Goal: Task Accomplishment & Management: Manage account settings

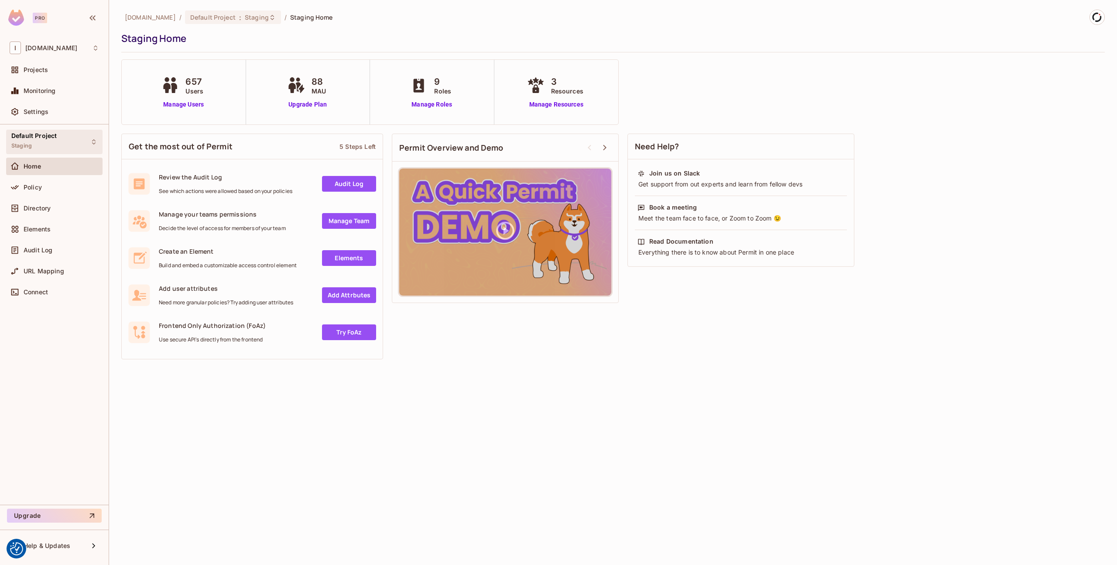
click at [63, 138] on div "Default Project Staging" at bounding box center [54, 142] width 96 height 24
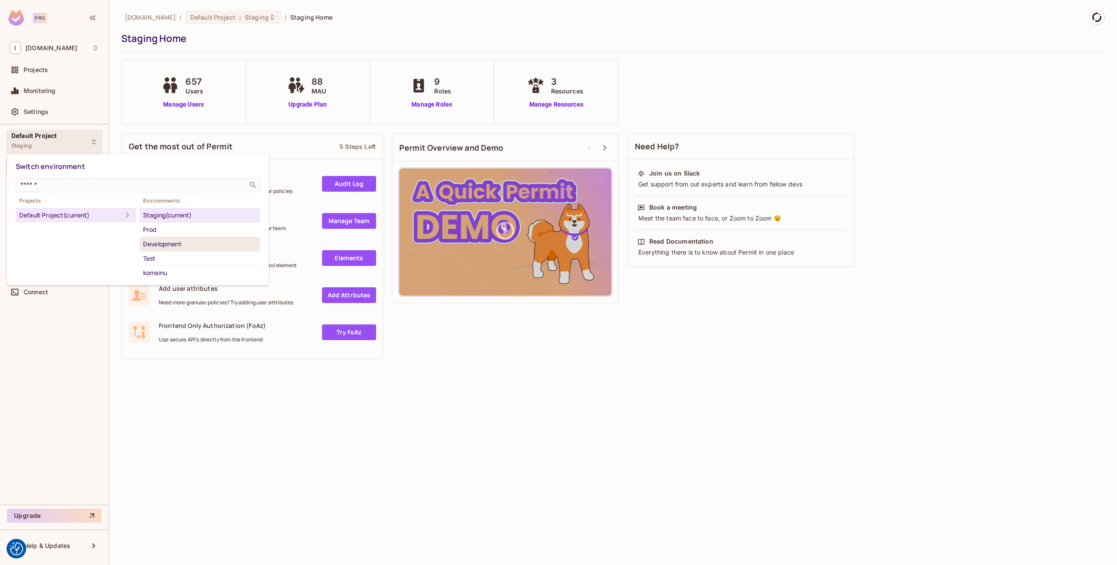
click at [161, 245] on div "Development" at bounding box center [199, 244] width 113 height 10
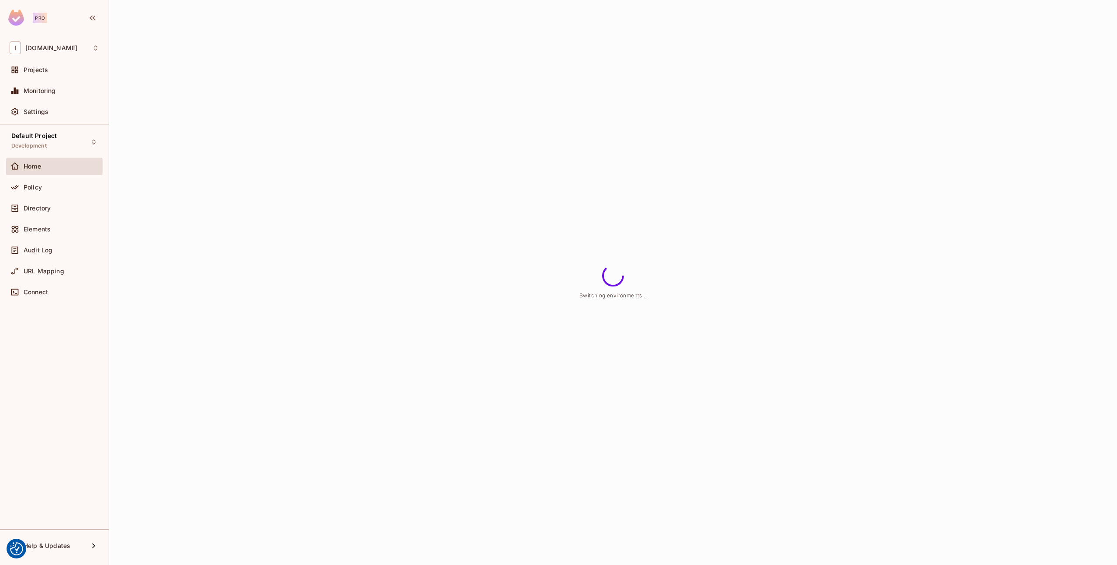
click at [55, 381] on div "Default Project Development Home Policy Directory Elements Audit Log URL Mappin…" at bounding box center [54, 326] width 109 height 405
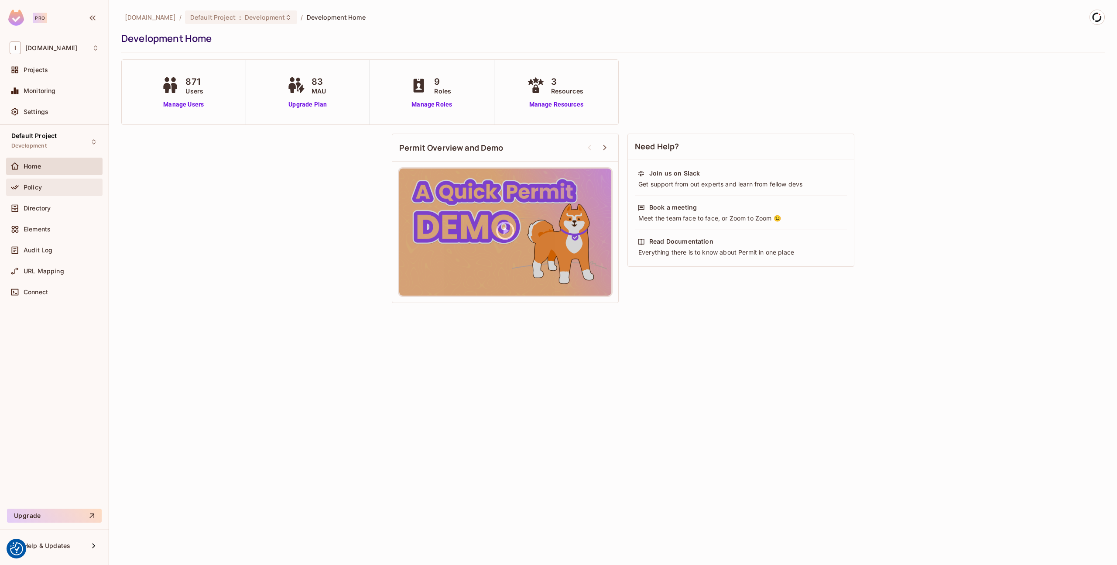
click at [52, 192] on div "Policy" at bounding box center [54, 187] width 89 height 10
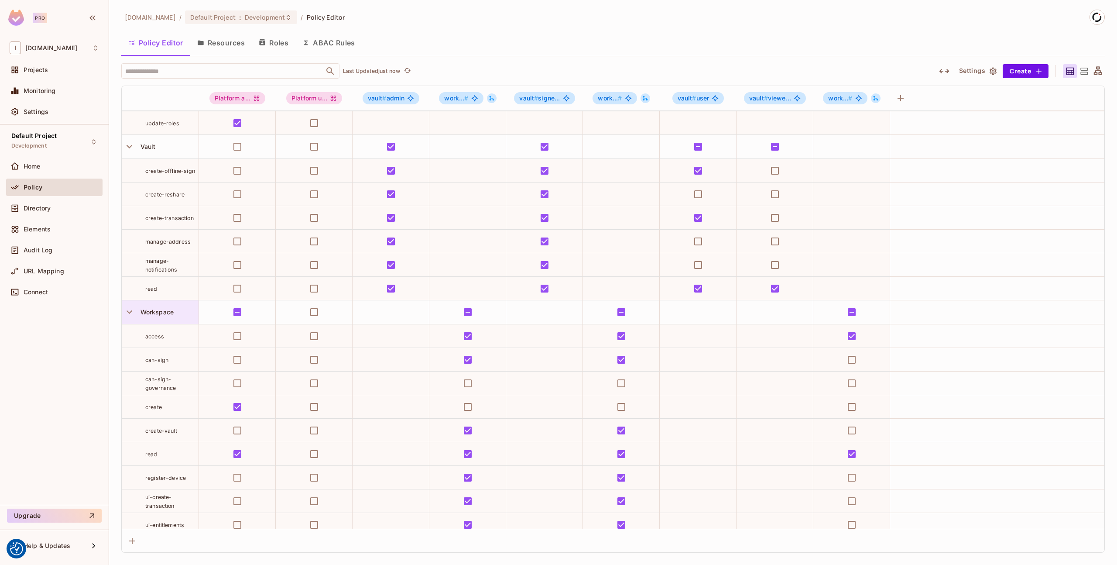
scroll to position [55, 0]
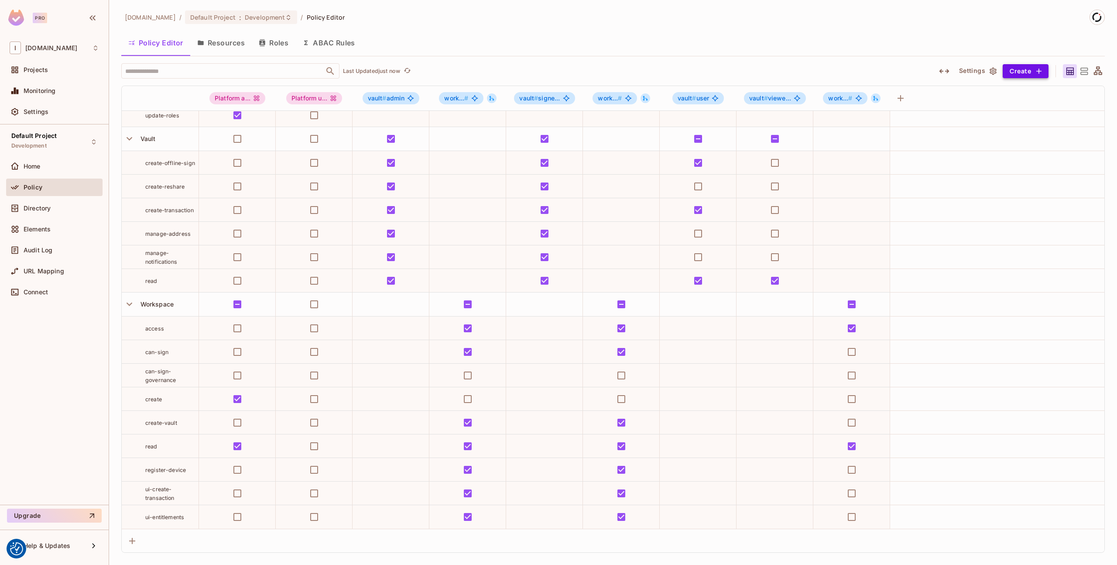
click at [1031, 72] on button "Create" at bounding box center [1026, 71] width 46 height 14
click at [1023, 82] on li "Role" at bounding box center [1040, 91] width 138 height 19
click at [1036, 72] on icon "button" at bounding box center [1039, 71] width 9 height 9
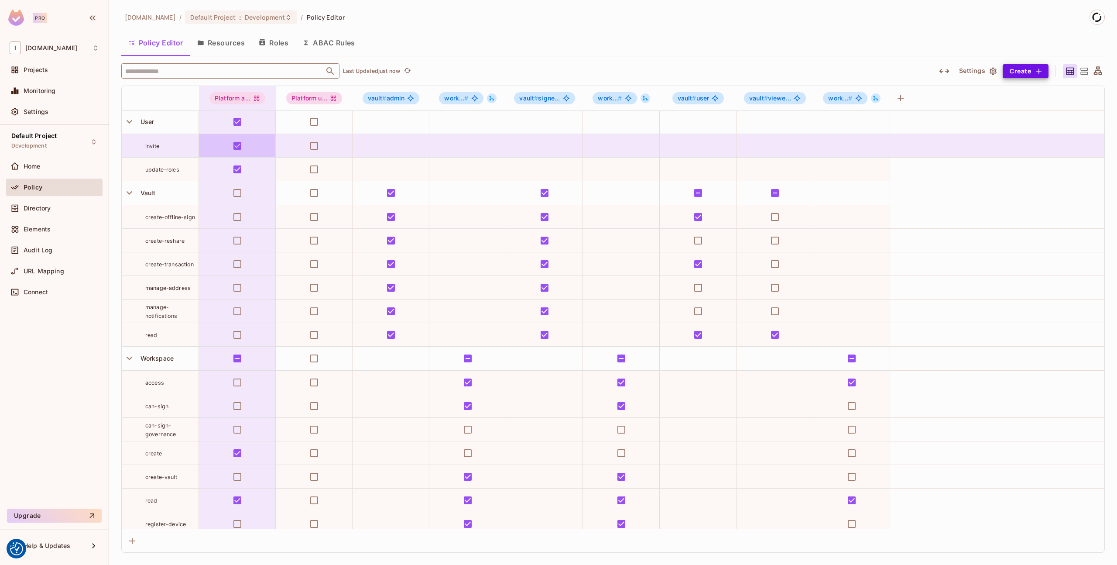
scroll to position [0, 0]
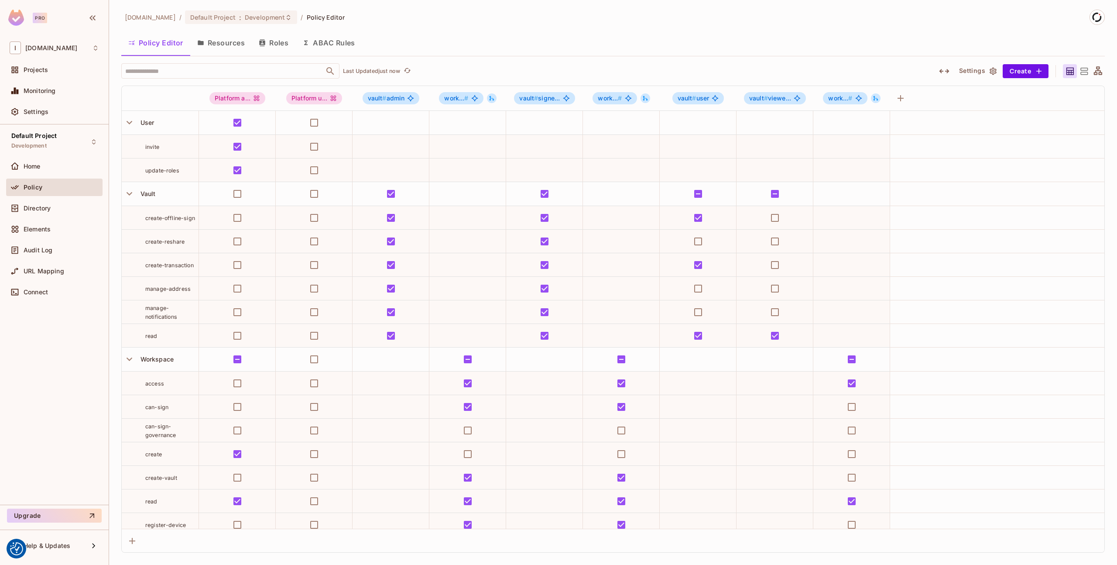
click at [1084, 68] on icon at bounding box center [1084, 71] width 11 height 11
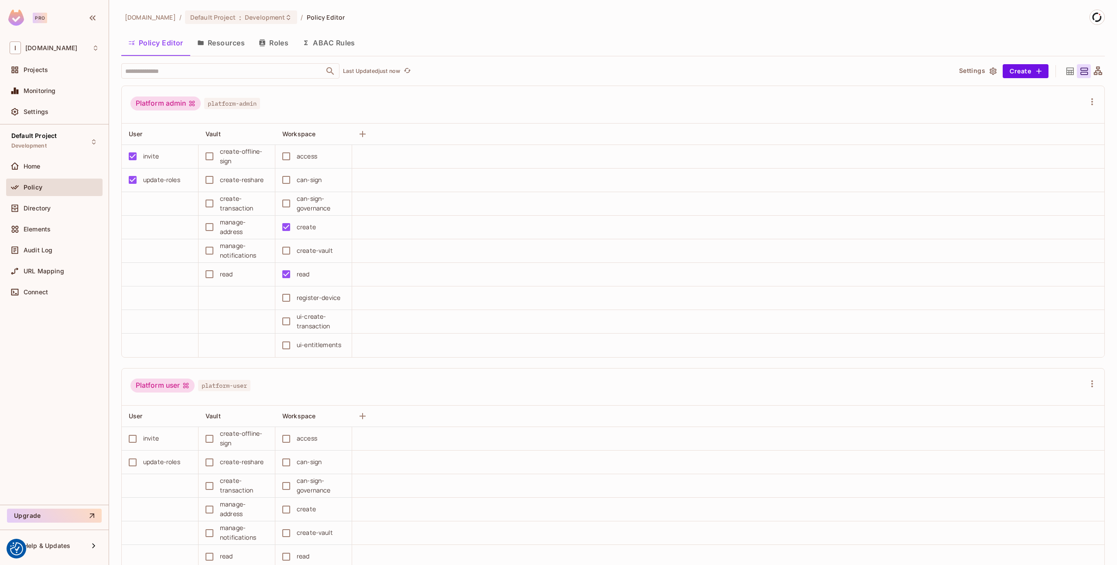
click at [215, 37] on button "Resources" at bounding box center [221, 43] width 62 height 22
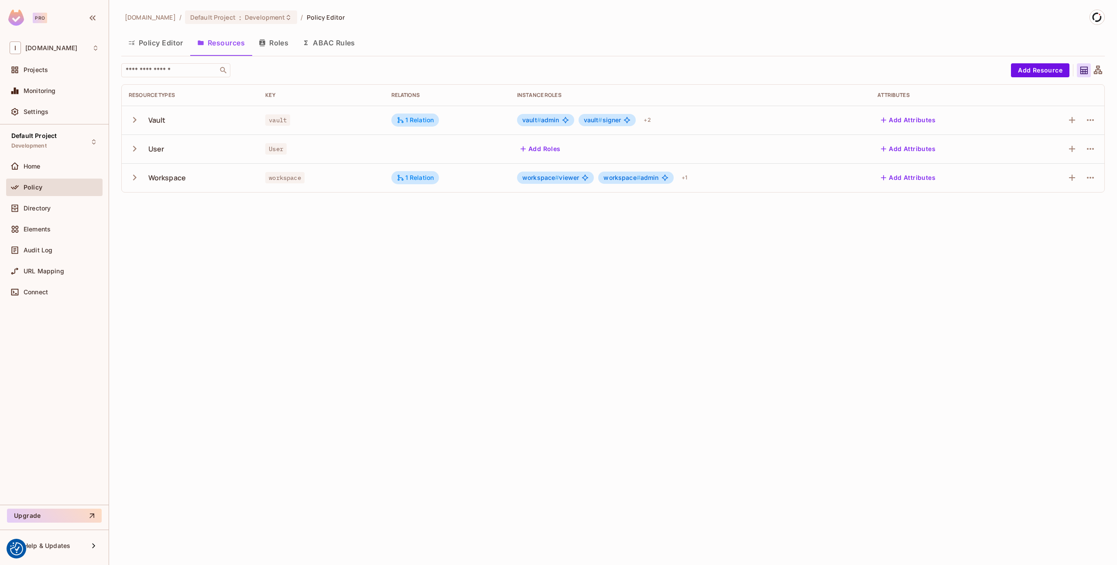
click at [134, 178] on icon "button" at bounding box center [135, 177] width 12 height 12
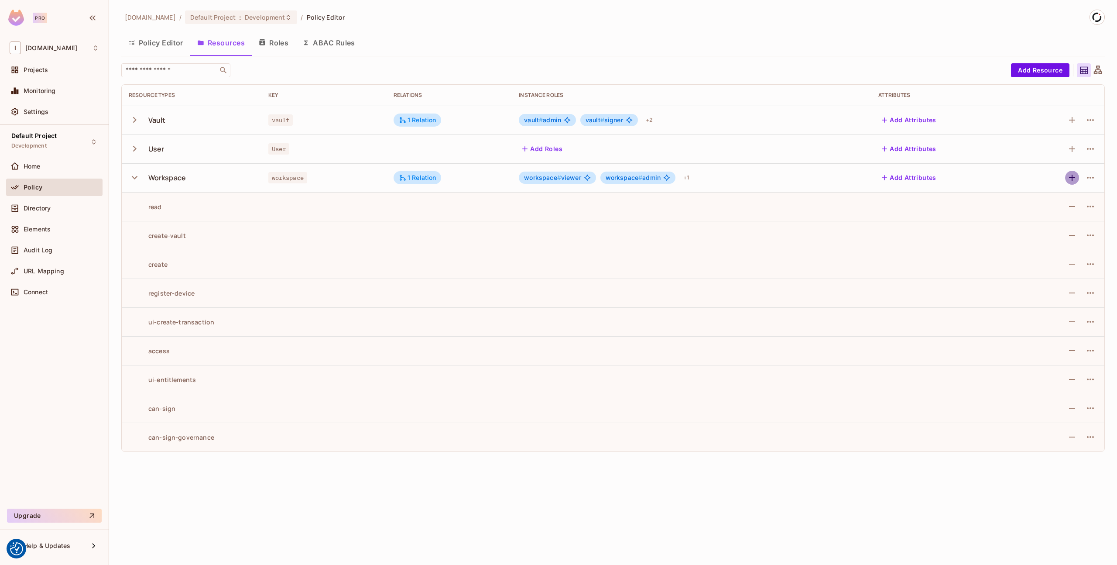
click at [1069, 177] on icon "button" at bounding box center [1072, 178] width 6 height 6
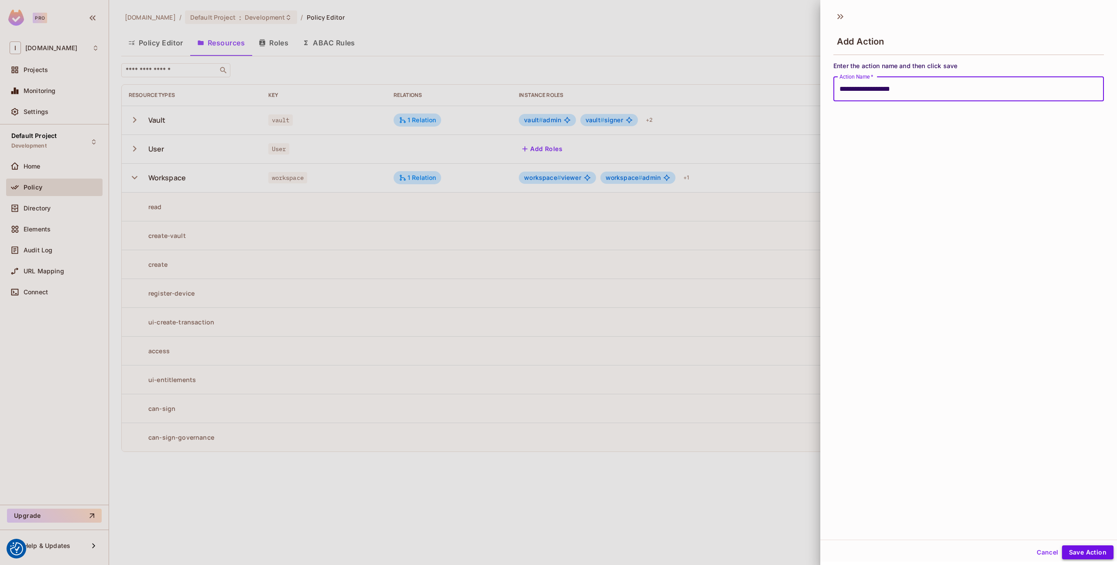
type input "**********"
click at [1094, 554] on button "Save Action" at bounding box center [1087, 552] width 51 height 14
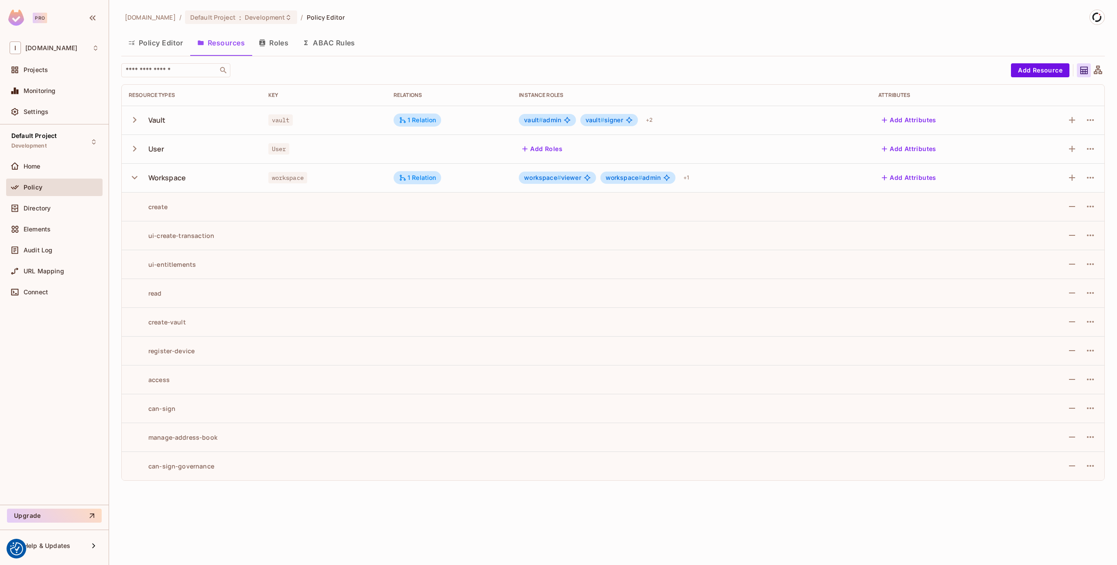
click at [367, 504] on div "[DOMAIN_NAME] / Default Project : Development / Policy Editor Policy Editor Res…" at bounding box center [613, 282] width 1008 height 565
drag, startPoint x: 178, startPoint y: 408, endPoint x: 124, endPoint y: 395, distance: 54.8
click at [124, 395] on td "can-sign" at bounding box center [192, 408] width 140 height 29
copy div "can-sign"
click at [226, 541] on div "[DOMAIN_NAME] / Default Project : Development / Policy Editor Policy Editor Res…" at bounding box center [613, 282] width 1008 height 565
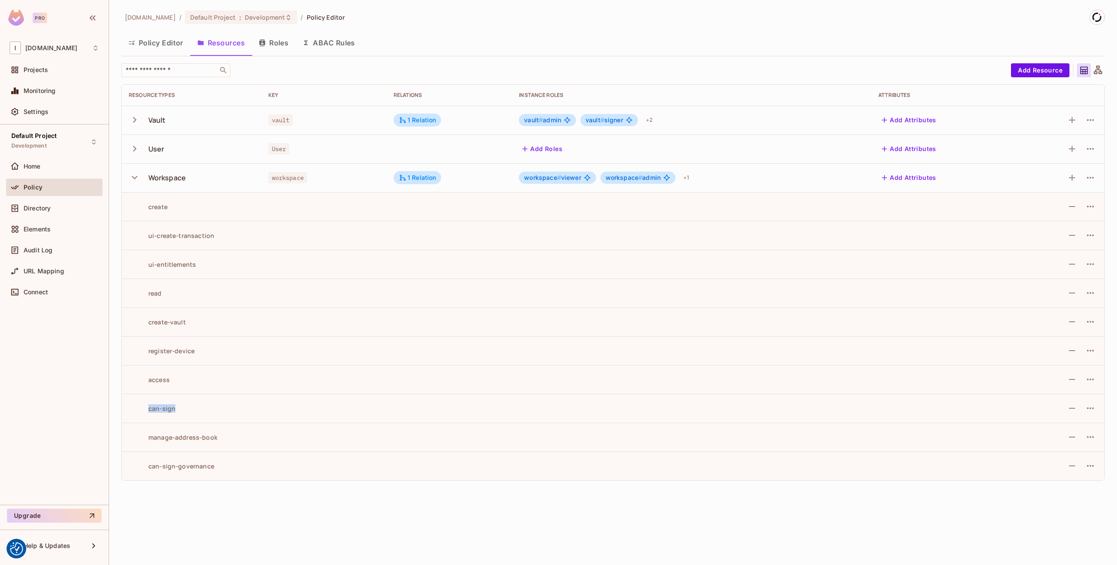
drag, startPoint x: 189, startPoint y: 408, endPoint x: 145, endPoint y: 405, distance: 43.7
click at [145, 405] on div "can-sign" at bounding box center [192, 408] width 126 height 8
copy div "can-sign"
click at [232, 509] on div "[DOMAIN_NAME] / Default Project : Development / Policy Editor Policy Editor Res…" at bounding box center [613, 282] width 1008 height 565
click at [135, 143] on icon "button" at bounding box center [135, 149] width 12 height 12
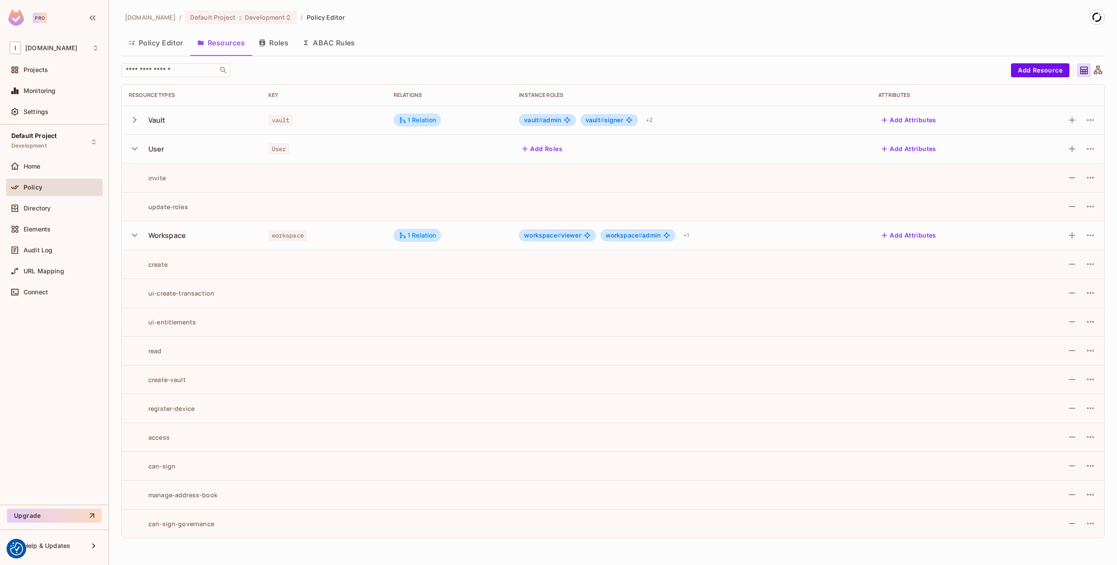
click at [131, 115] on icon "button" at bounding box center [135, 120] width 12 height 12
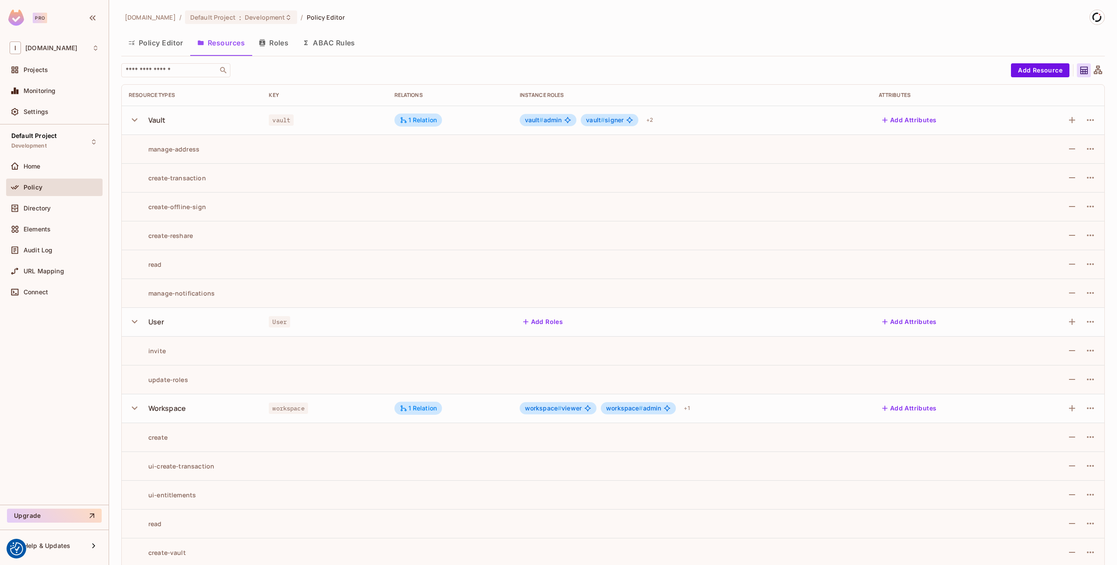
click at [131, 115] on icon "button" at bounding box center [135, 120] width 12 height 12
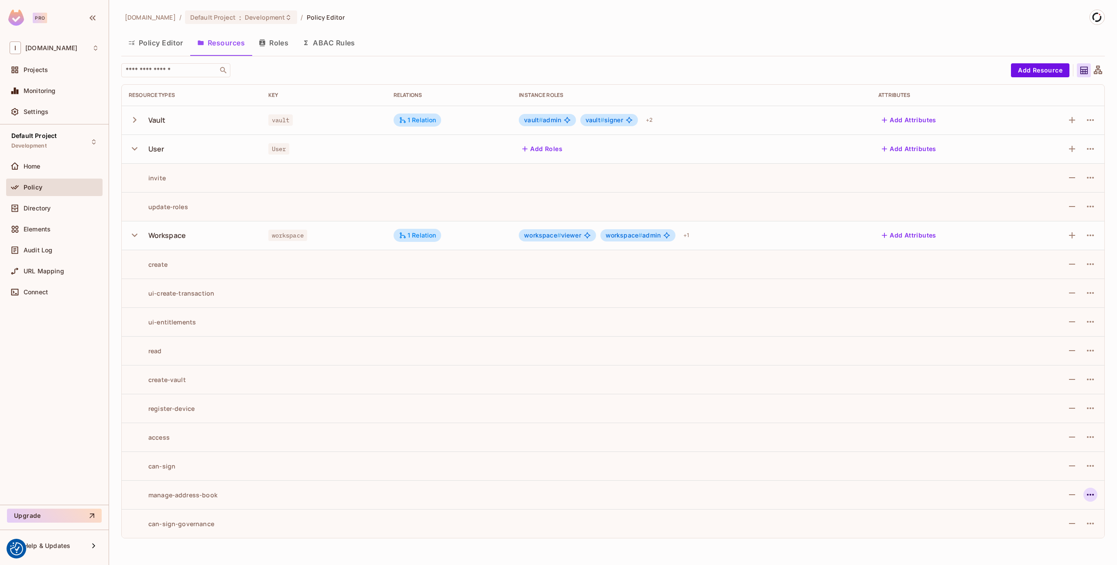
click at [1093, 493] on icon "button" at bounding box center [1090, 494] width 10 height 10
click at [1056, 512] on div "Edit Action" at bounding box center [1057, 514] width 32 height 9
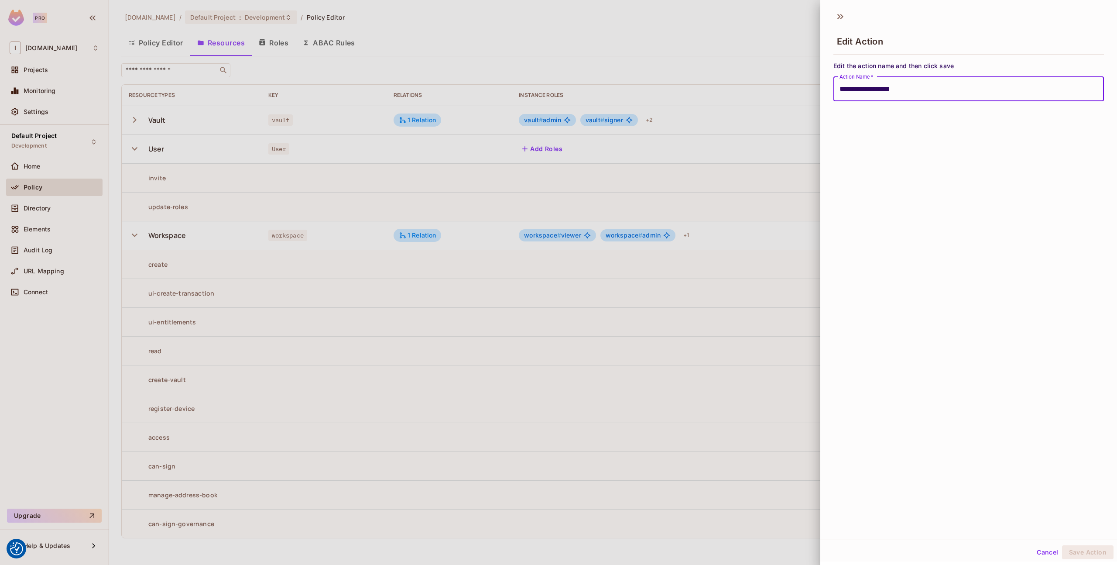
drag, startPoint x: 940, startPoint y: 92, endPoint x: 604, endPoint y: 65, distance: 337.1
click at [604, 65] on div "**********" at bounding box center [558, 282] width 1117 height 565
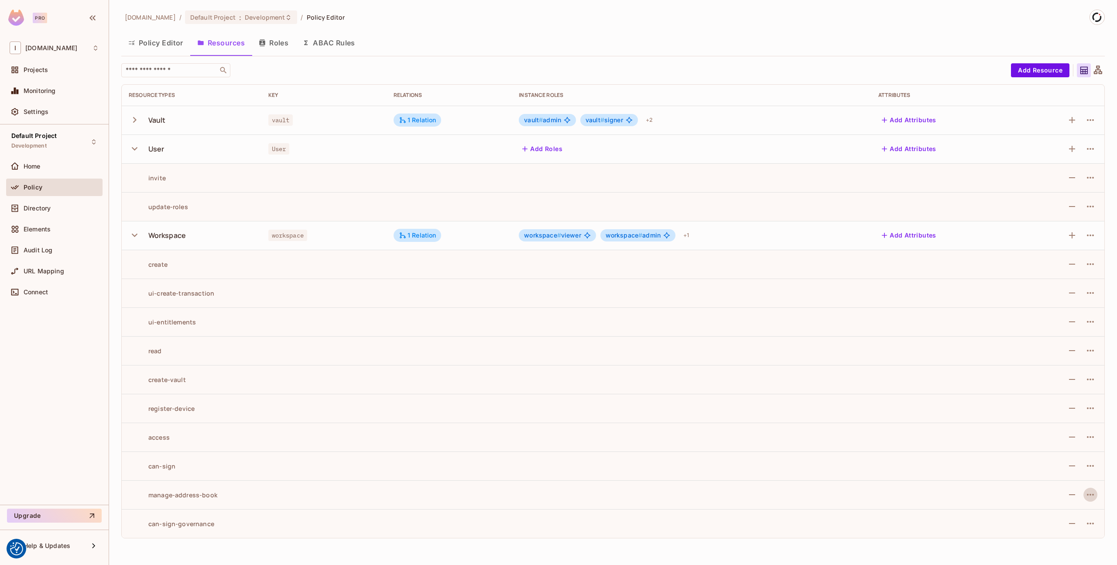
click at [232, 552] on div "[DOMAIN_NAME] / Default Project : Development / Policy Editor Policy Editor Res…" at bounding box center [613, 282] width 1008 height 565
click at [1092, 493] on icon "button" at bounding box center [1090, 494] width 10 height 10
click at [1045, 508] on span "Edit Action" at bounding box center [1058, 515] width 38 height 14
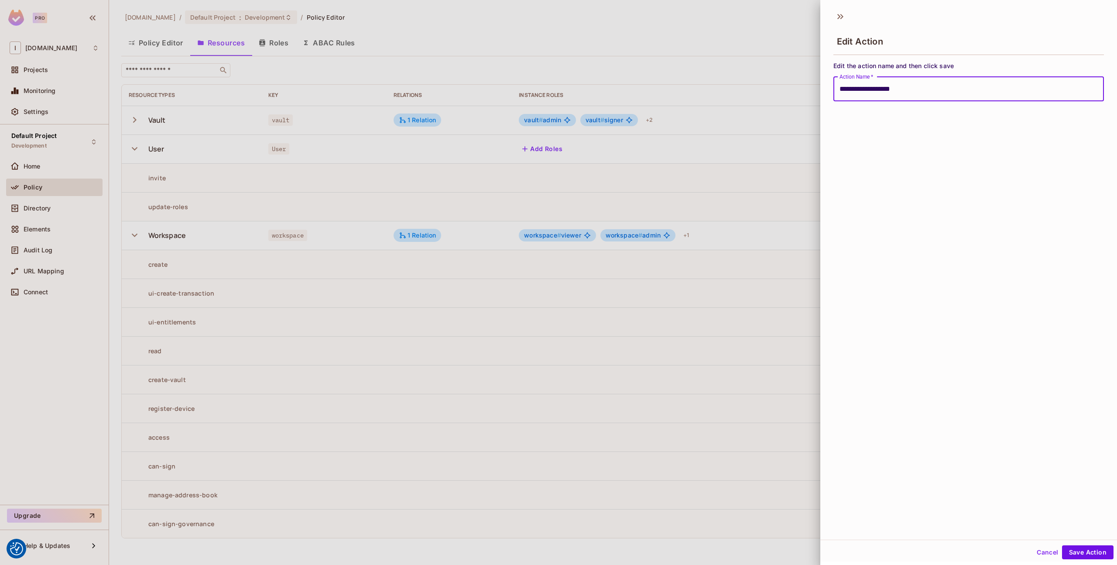
click at [1062, 545] on button "Save Action" at bounding box center [1087, 552] width 51 height 14
type input "**********"
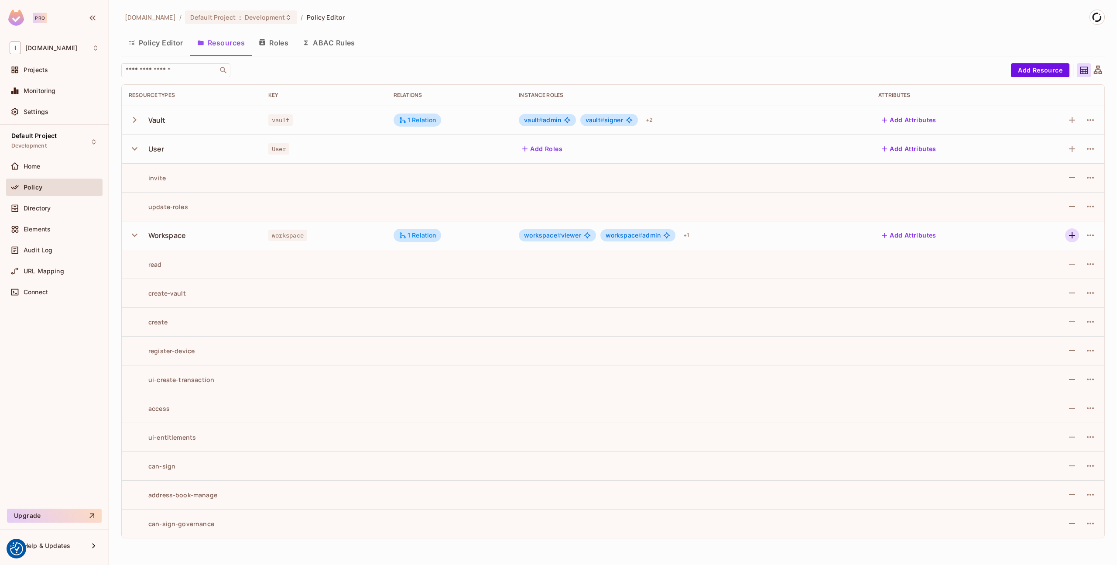
click at [1073, 231] on icon "button" at bounding box center [1072, 235] width 10 height 10
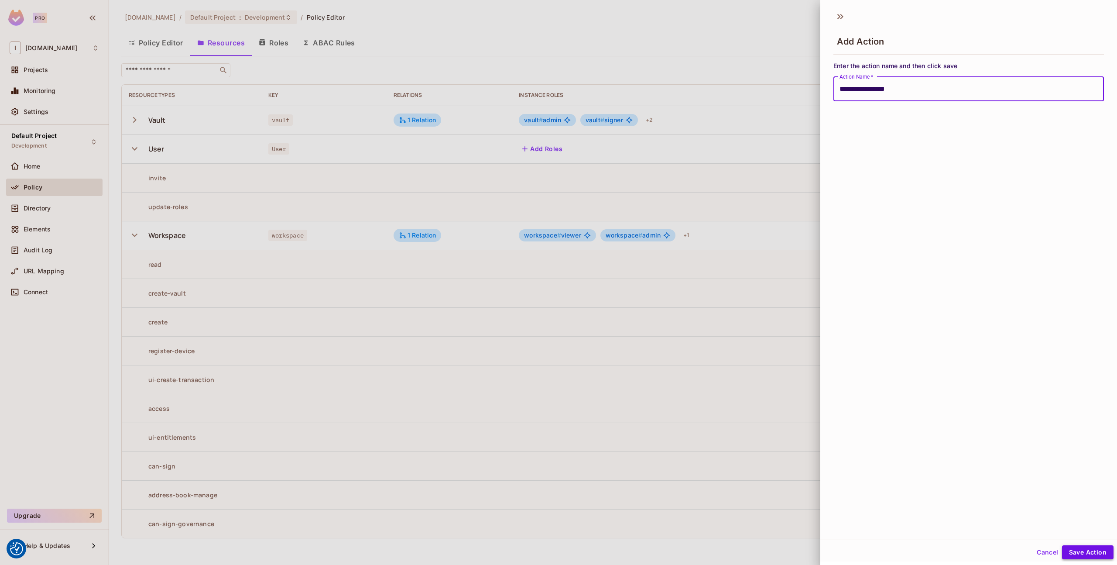
type input "**********"
click at [1083, 555] on button "Save Action" at bounding box center [1087, 552] width 51 height 14
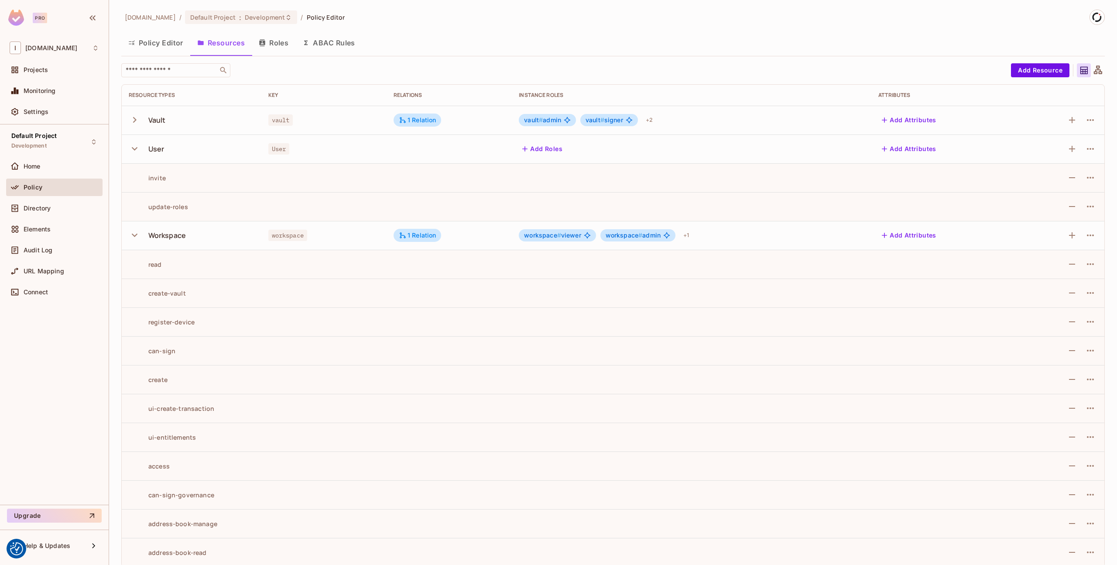
scroll to position [9, 0]
